Goal: Find specific page/section: Find specific page/section

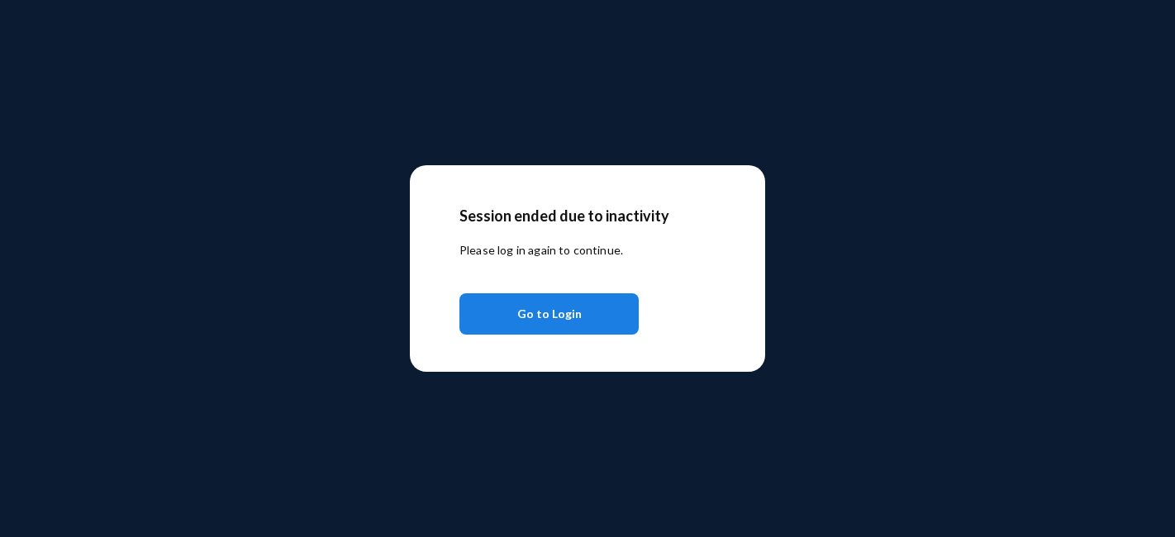
click at [580, 321] on button "Go to Login" at bounding box center [549, 313] width 179 height 41
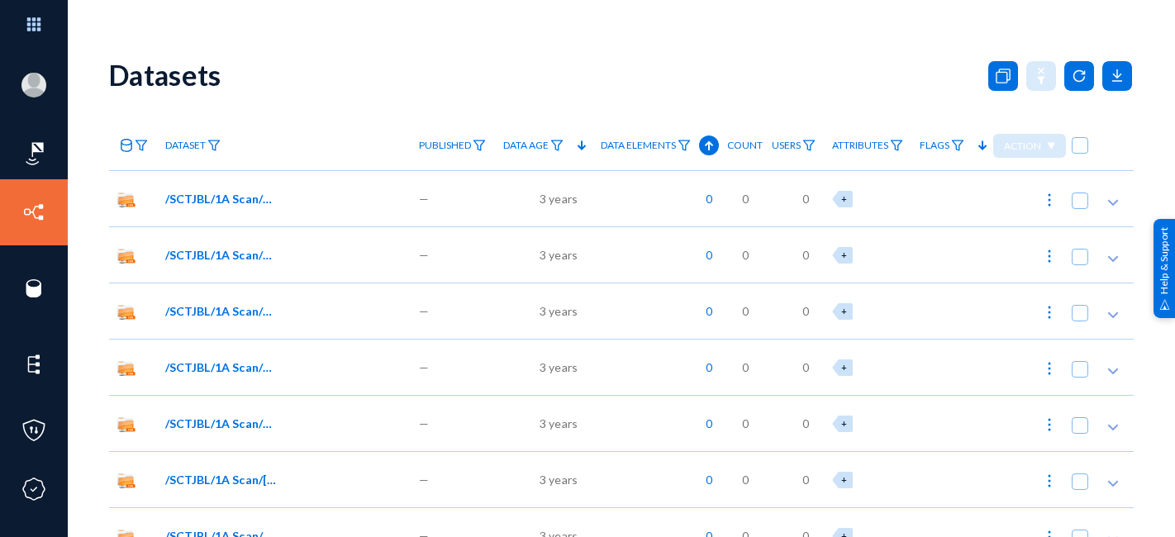
click at [84, 272] on link "Sources" at bounding box center [80, 268] width 45 height 19
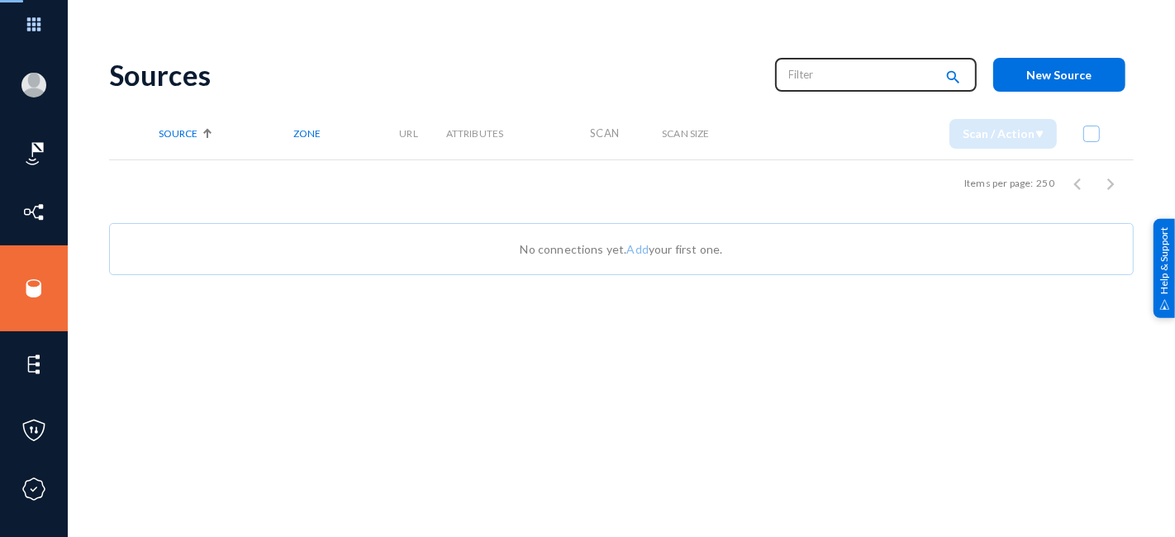
click at [812, 77] on input "text" at bounding box center [861, 74] width 145 height 25
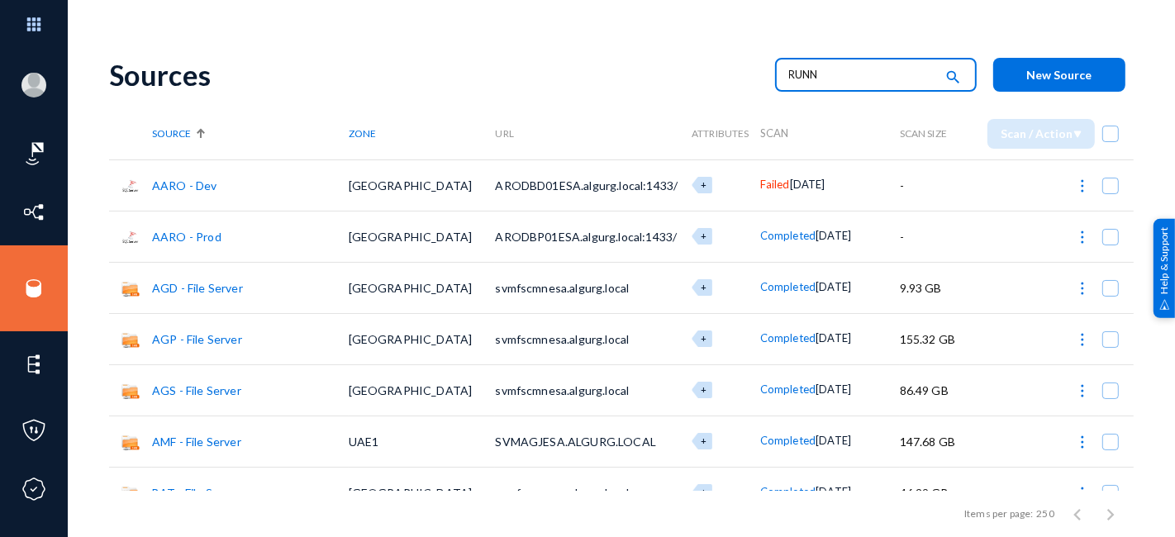
type input "RUNN"
